Goal: Task Accomplishment & Management: Complete application form

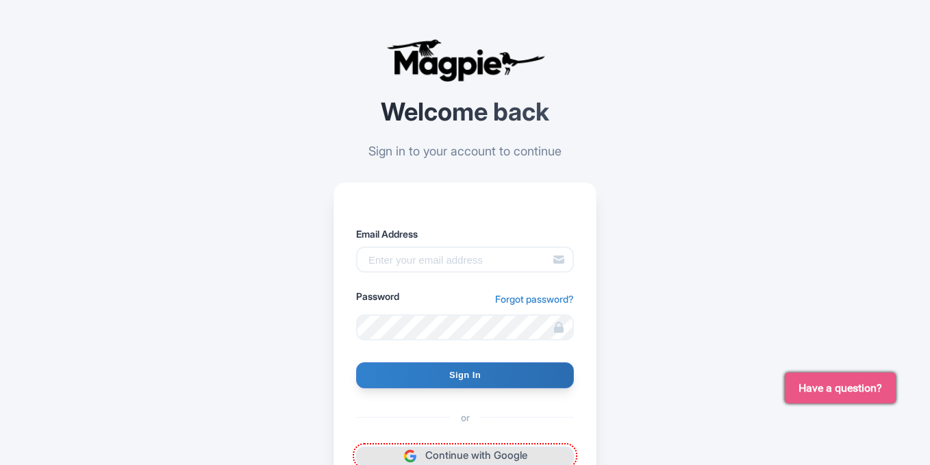
scroll to position [138, 0]
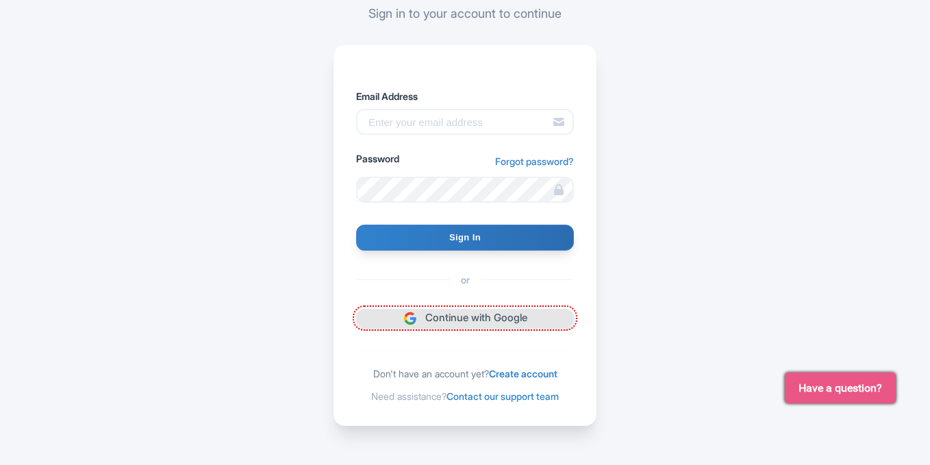
click at [446, 318] on link "Continue with Google" at bounding box center [465, 318] width 218 height 18
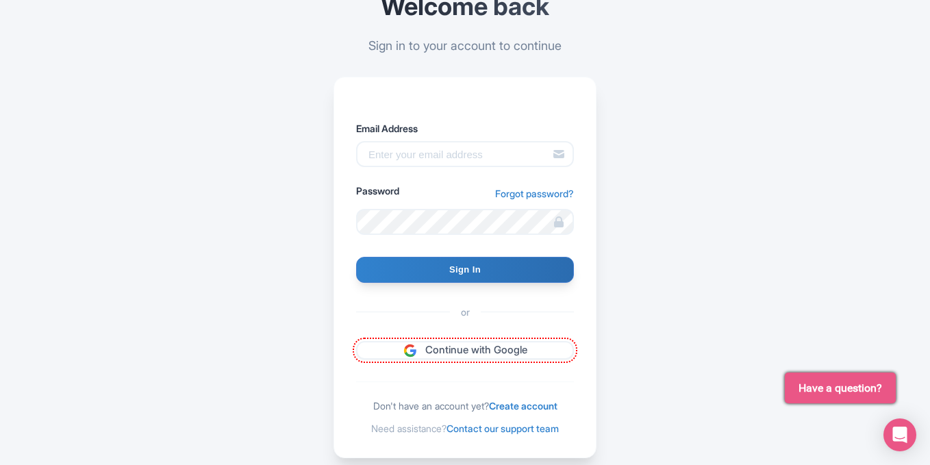
scroll to position [138, 0]
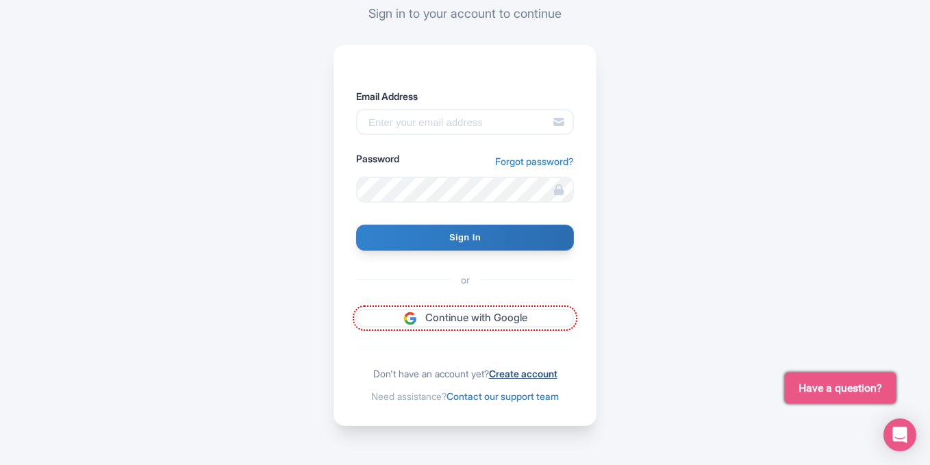
click at [531, 370] on link "Create account" at bounding box center [523, 374] width 68 height 12
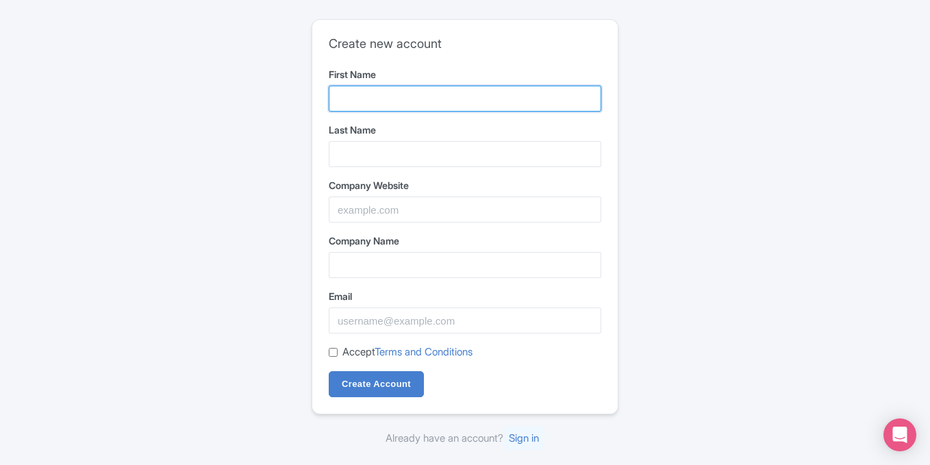
click at [354, 94] on input "First Name" at bounding box center [465, 99] width 273 height 26
type input "alhaq"
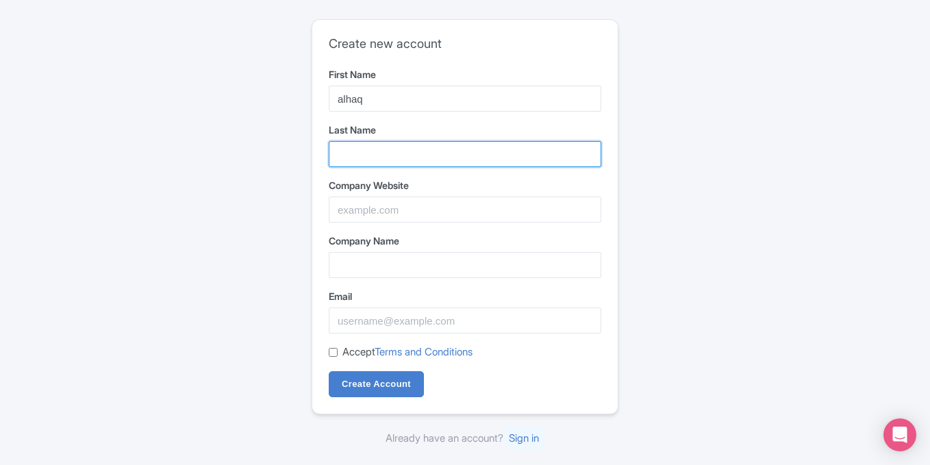
type input "tours"
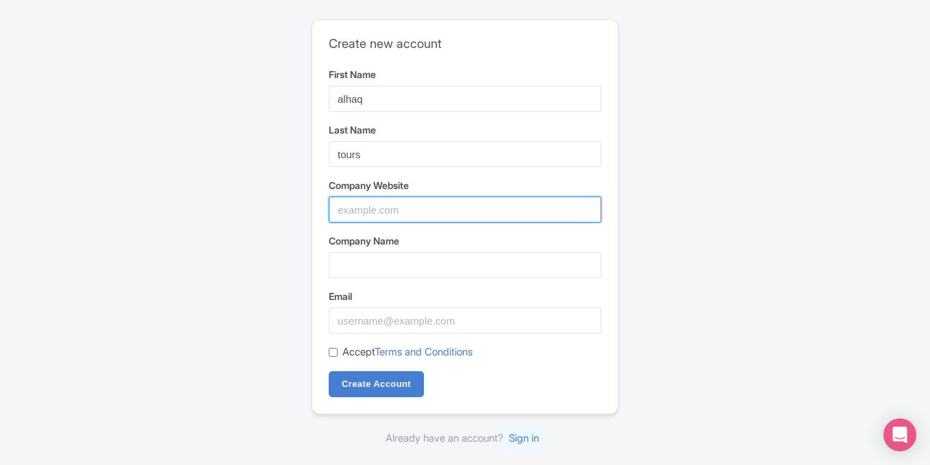
click at [379, 208] on input "Company Website" at bounding box center [465, 210] width 273 height 26
type input "Travel"
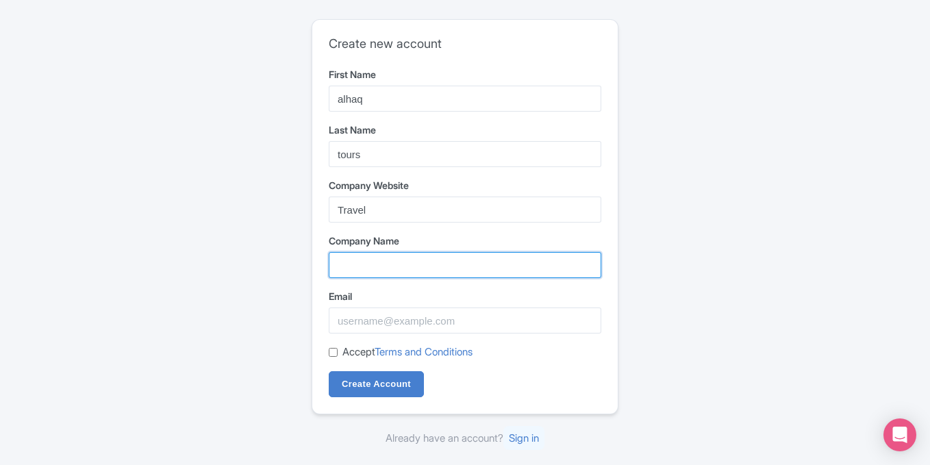
type input "Travel"
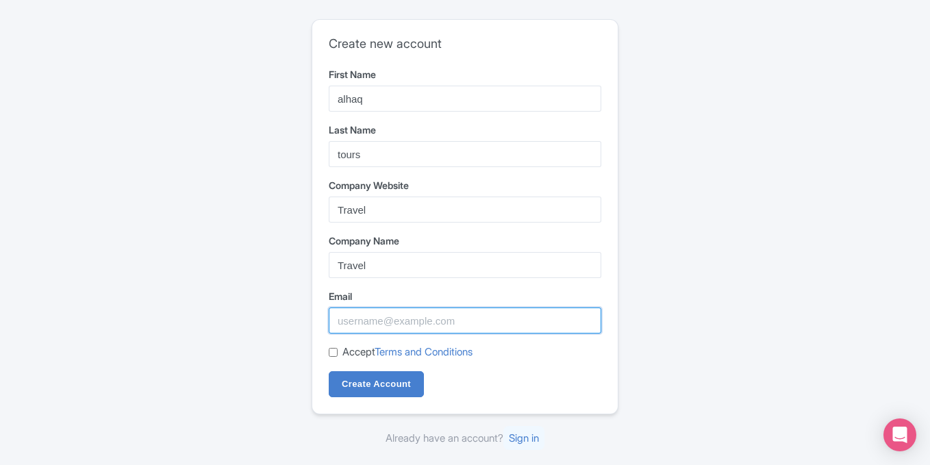
type input "ameliajames13503@gmail.com"
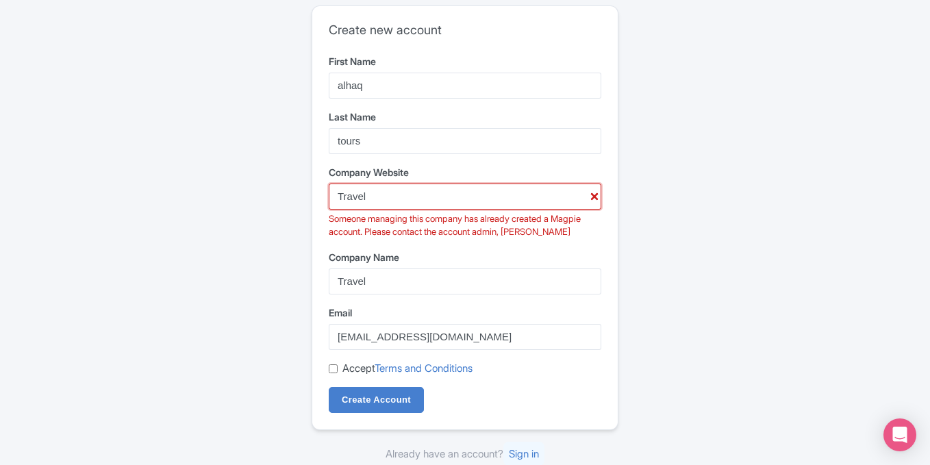
drag, startPoint x: 359, startPoint y: 210, endPoint x: 322, endPoint y: 219, distance: 38.2
click at [322, 219] on div "Create new account First Name alhaq Last Name tours Company Website Travel Some…" at bounding box center [464, 217] width 305 height 423
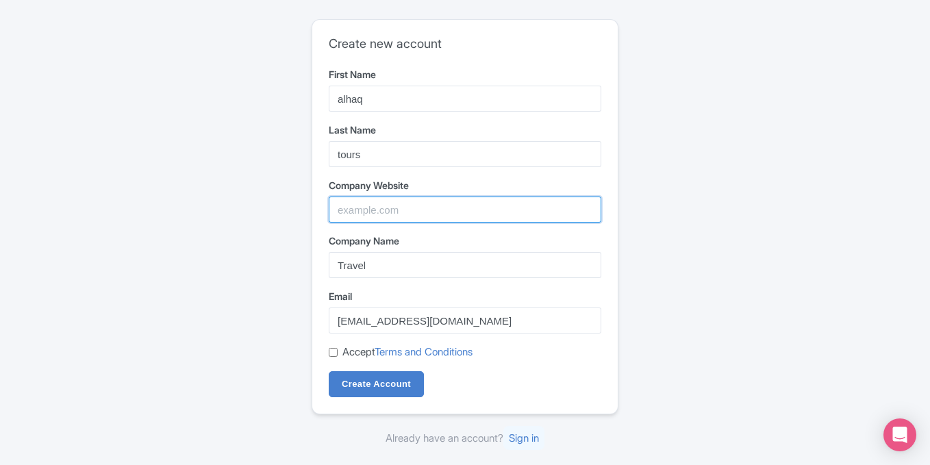
paste input "https://alhaqtours.com/"
type input "https://alhaqtours.com/"
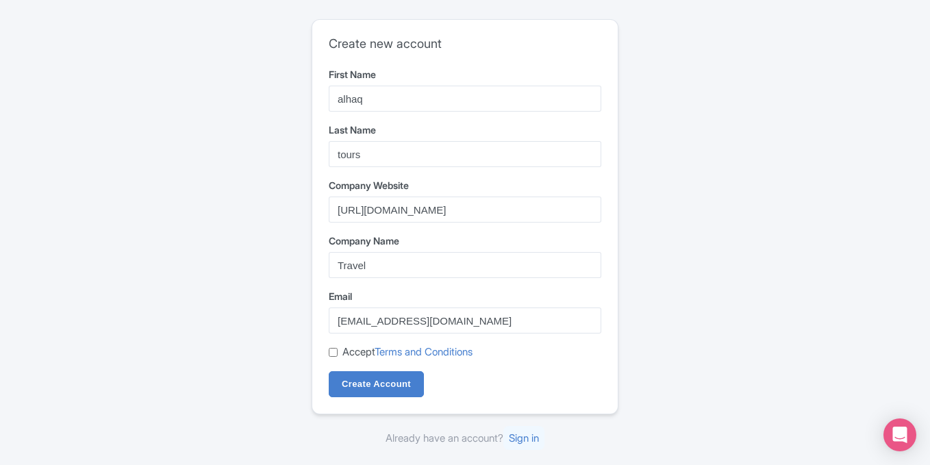
click at [336, 354] on input "Accept Terms and Conditions" at bounding box center [333, 352] width 9 height 9
checkbox input "true"
click at [361, 383] on input "Create Account" at bounding box center [376, 384] width 95 height 26
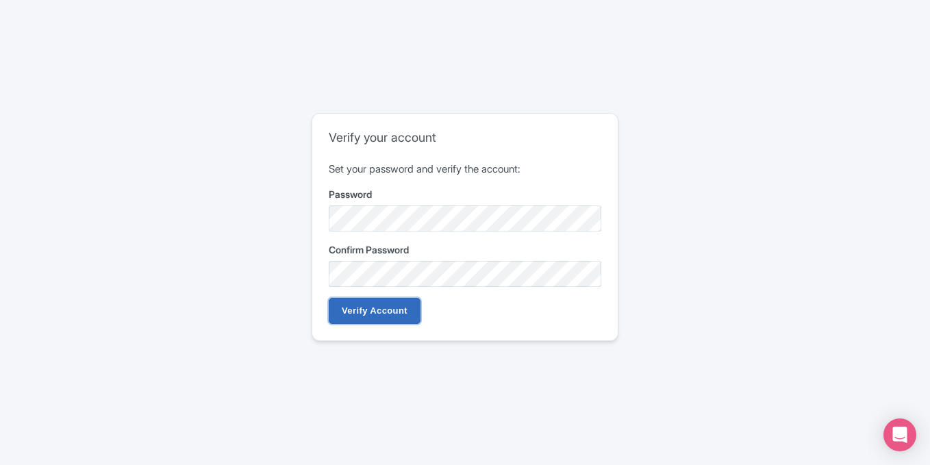
click at [362, 307] on input "Verify Account" at bounding box center [375, 311] width 92 height 26
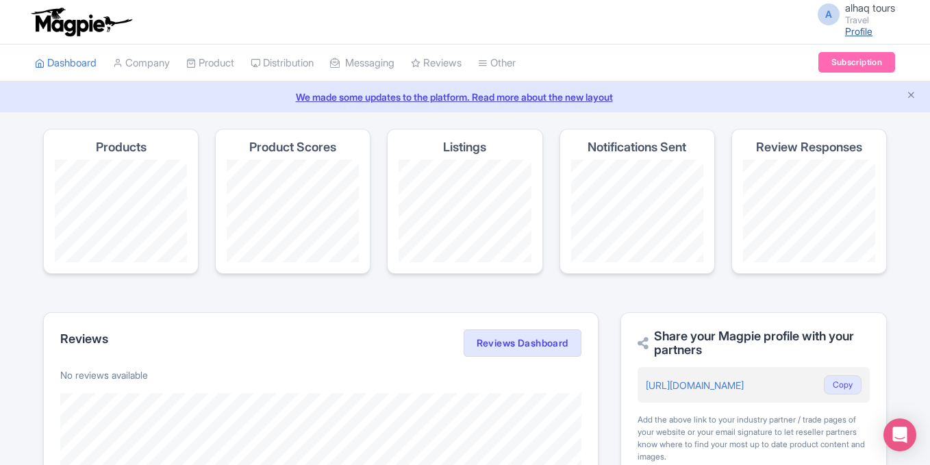
click at [855, 27] on link "Profile" at bounding box center [858, 31] width 27 height 12
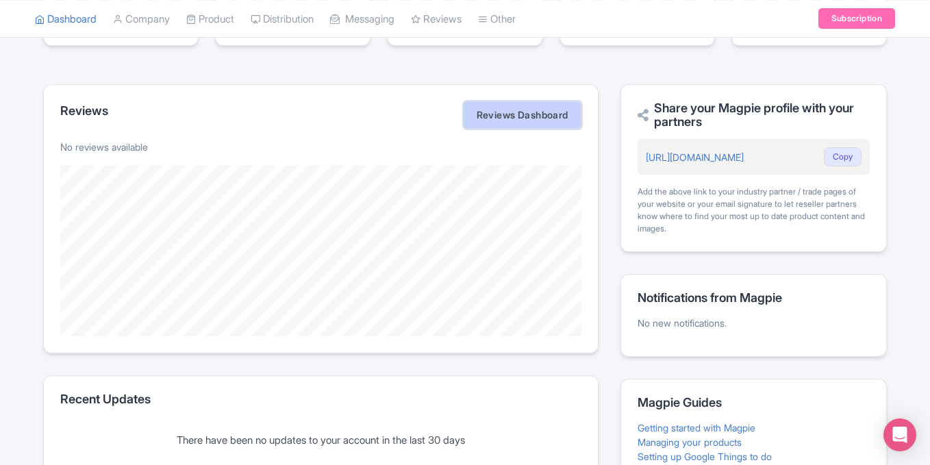
click at [525, 103] on link "Reviews Dashboard" at bounding box center [523, 114] width 118 height 27
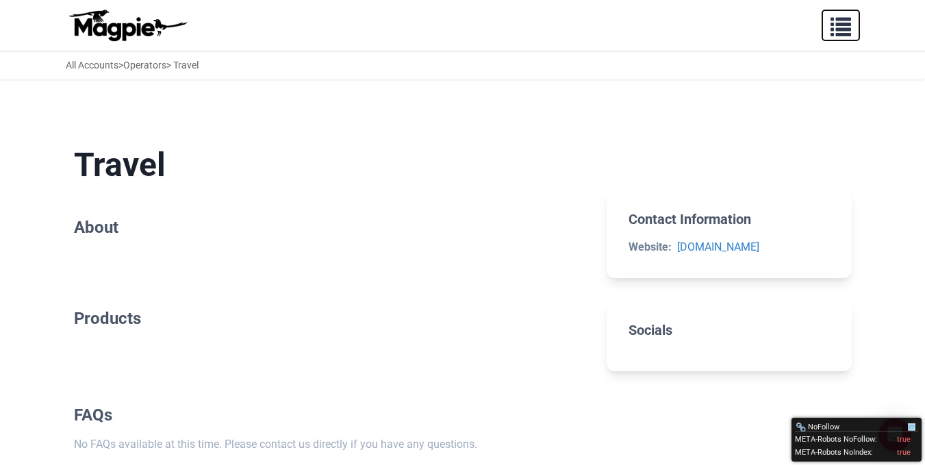
click at [837, 33] on span "button" at bounding box center [841, 24] width 21 height 21
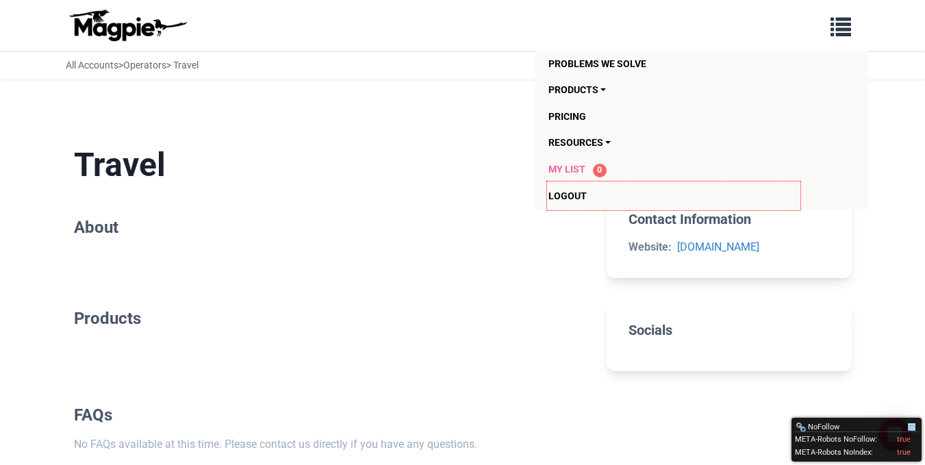
click at [560, 166] on span "My List" at bounding box center [566, 169] width 37 height 11
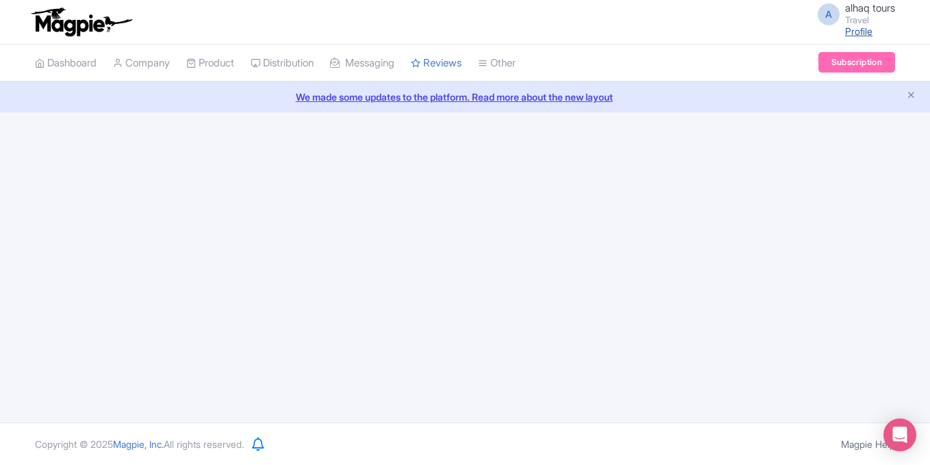
click at [851, 29] on link "Profile" at bounding box center [858, 31] width 27 height 12
click at [908, 90] on icon "Close announcement" at bounding box center [911, 95] width 10 height 10
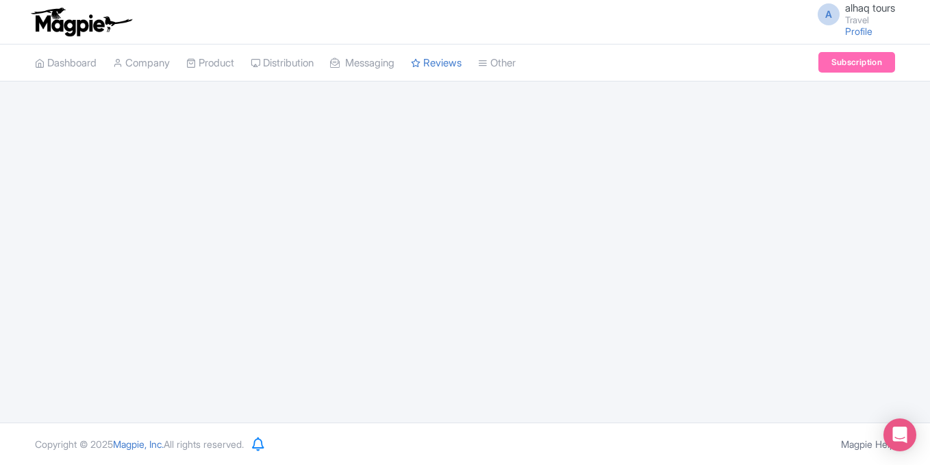
click at [859, 9] on span "alhaq tours" at bounding box center [870, 7] width 50 height 13
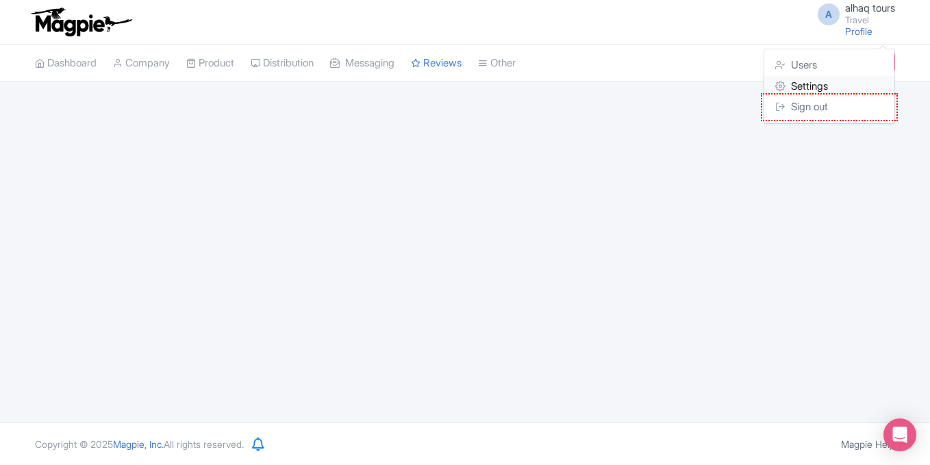
click at [809, 81] on link "Settings" at bounding box center [829, 86] width 130 height 21
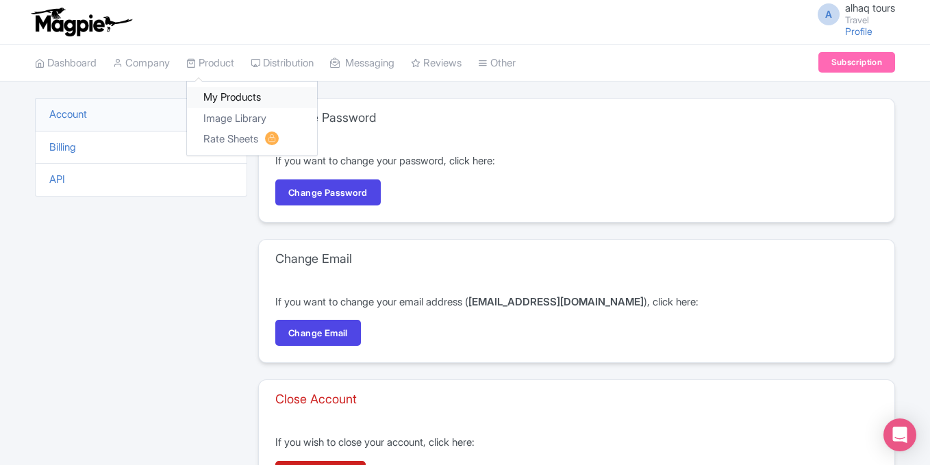
click at [231, 92] on link "My Products" at bounding box center [252, 97] width 130 height 21
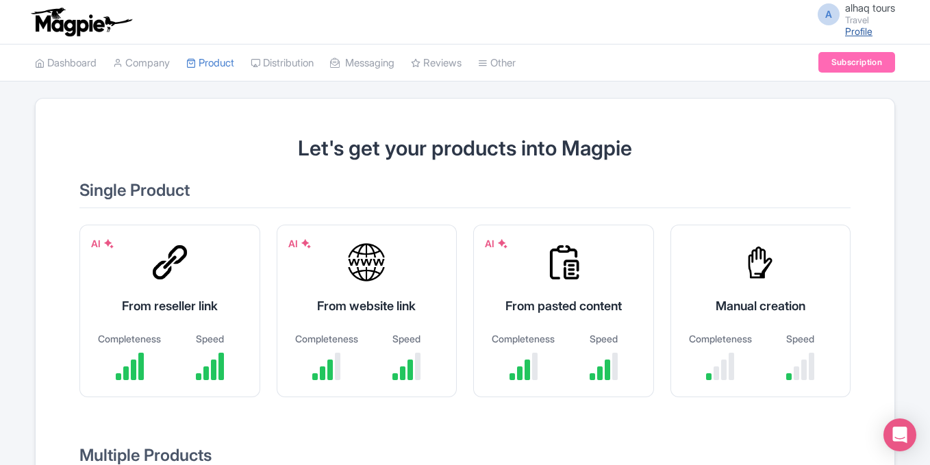
click at [851, 29] on link "Profile" at bounding box center [858, 31] width 27 height 12
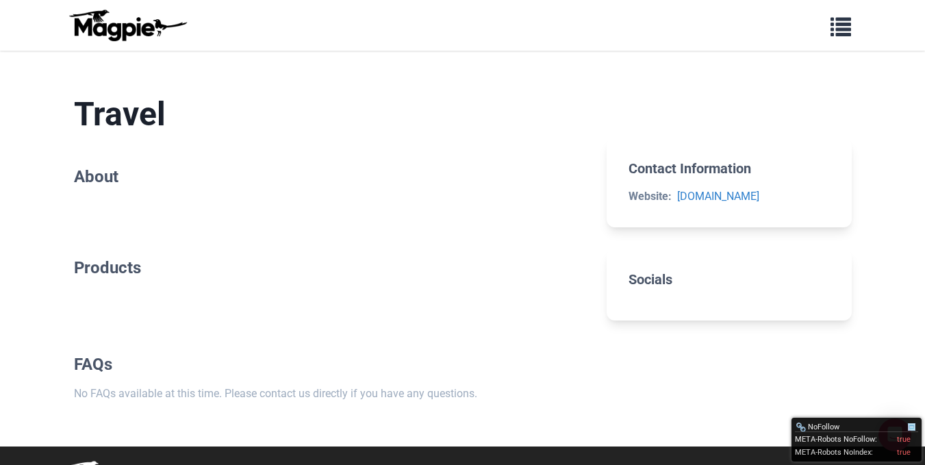
scroll to position [90, 0]
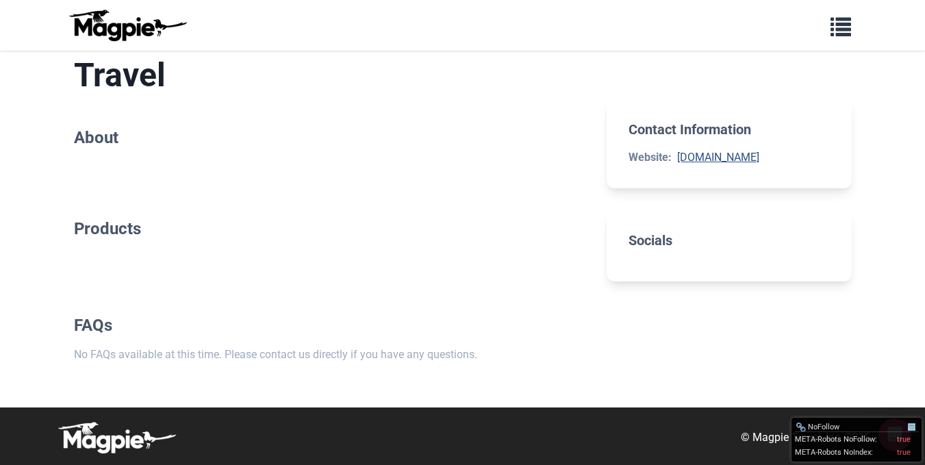
click at [730, 155] on link "alhaqtours.com" at bounding box center [718, 157] width 82 height 13
click at [655, 242] on h2 "Socials" at bounding box center [729, 240] width 201 height 16
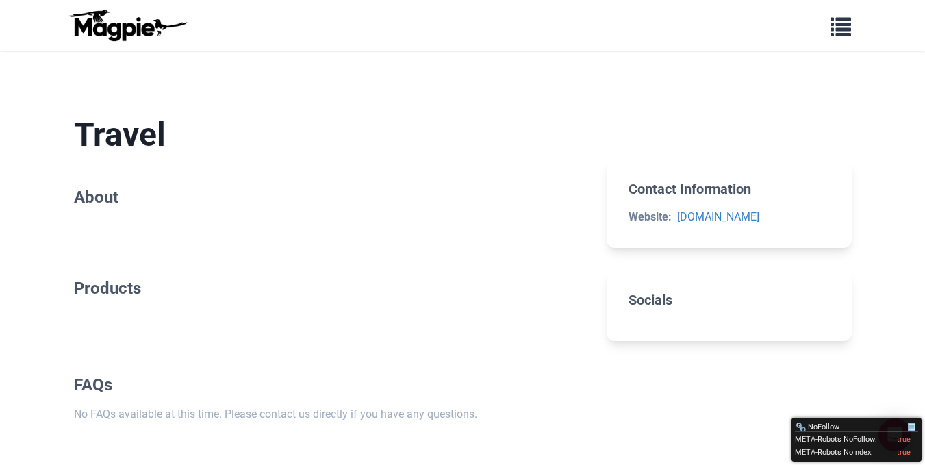
scroll to position [0, 0]
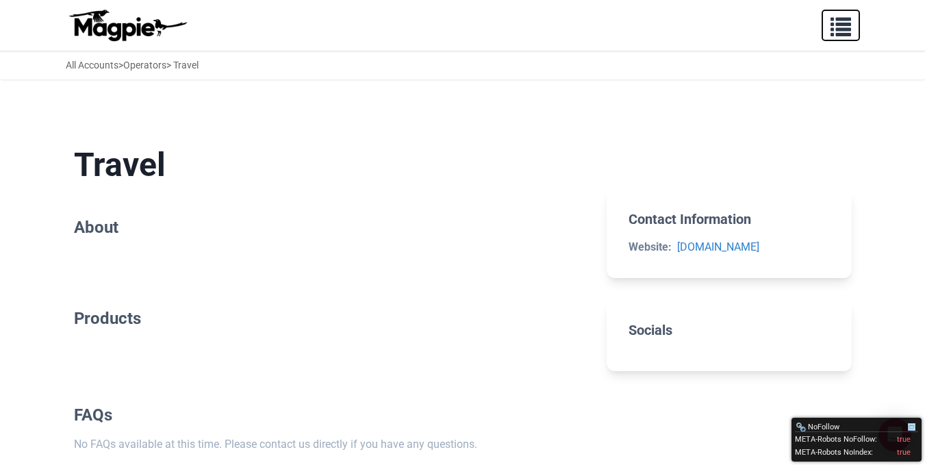
click at [847, 21] on span "button" at bounding box center [841, 24] width 21 height 21
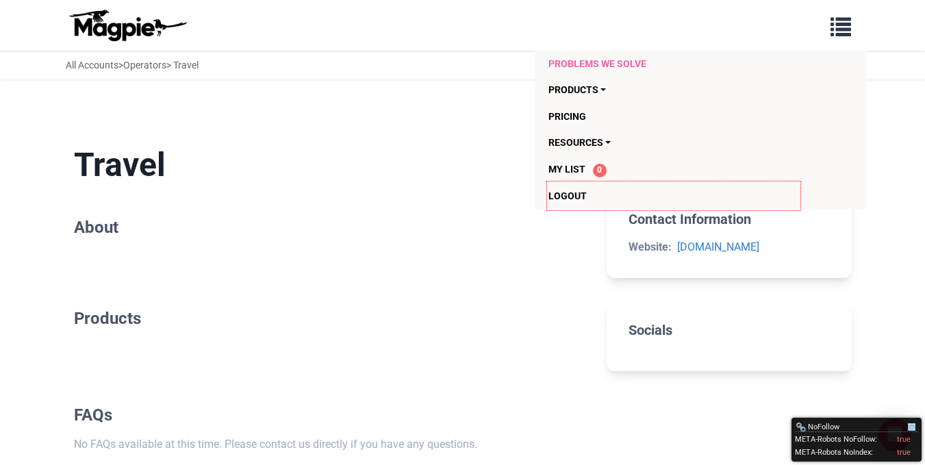
click at [589, 62] on link "Problems we solve" at bounding box center [673, 64] width 251 height 26
click at [444, 199] on section "Travel About" at bounding box center [330, 193] width 512 height 141
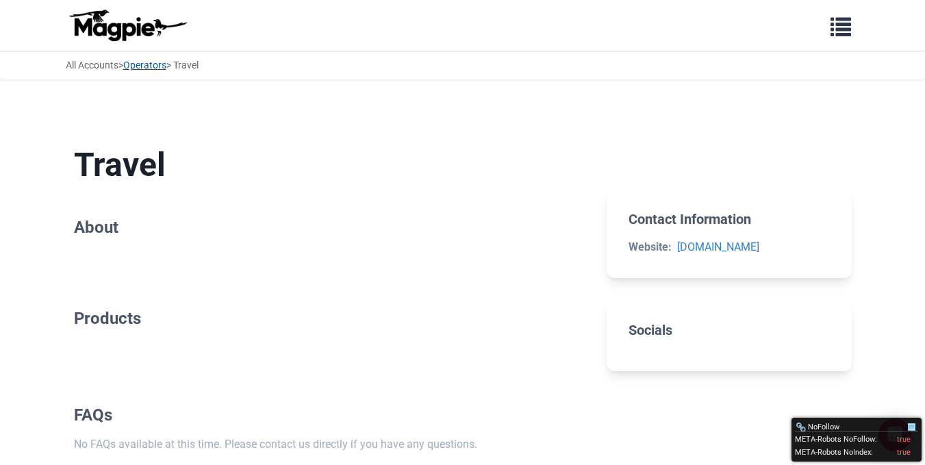
click at [141, 66] on link "Operators" at bounding box center [144, 65] width 43 height 11
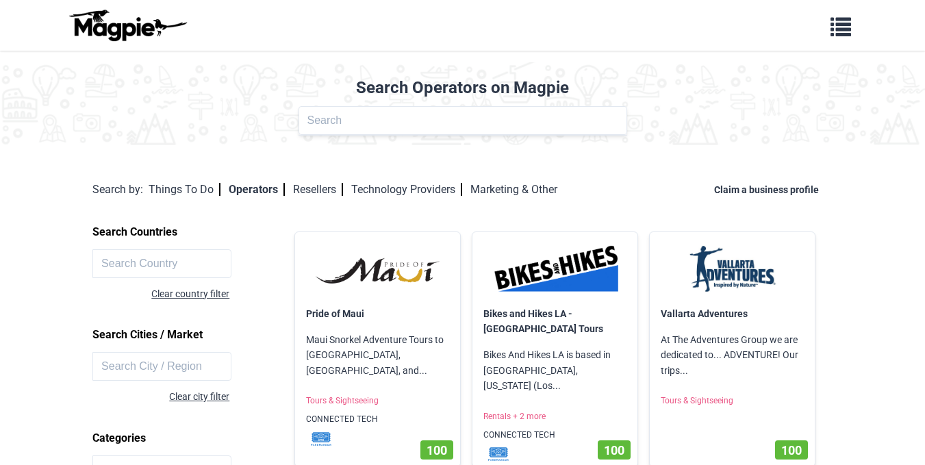
click at [92, 66] on div "Search Operators on Magpie Operator Name" at bounding box center [462, 106] width 925 height 89
